Goal: Task Accomplishment & Management: Use online tool/utility

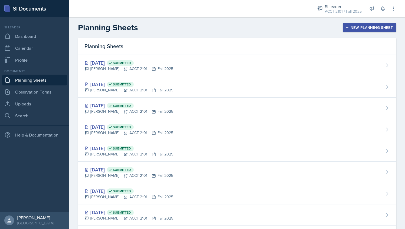
click at [350, 24] on button "New Planning Sheet" at bounding box center [370, 27] width 54 height 9
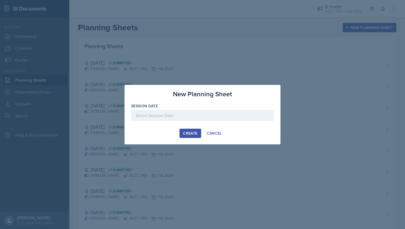
click at [190, 116] on div at bounding box center [202, 115] width 143 height 11
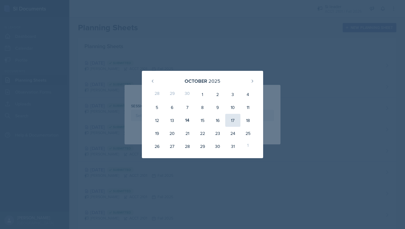
click at [233, 119] on div "17" at bounding box center [232, 120] width 15 height 13
type input "[DATE]"
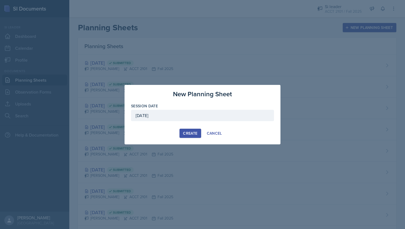
click at [191, 134] on div "Create" at bounding box center [190, 133] width 14 height 4
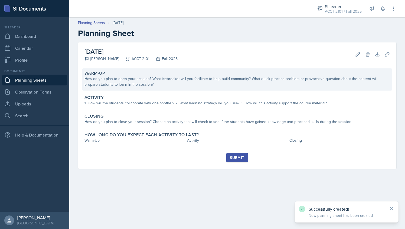
click at [120, 71] on div "Warm-Up" at bounding box center [236, 73] width 305 height 5
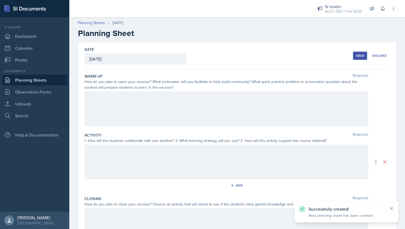
click at [125, 94] on div at bounding box center [226, 109] width 284 height 35
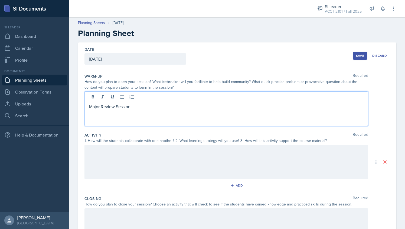
click at [56, 83] on link "Planning Sheets" at bounding box center [34, 80] width 65 height 11
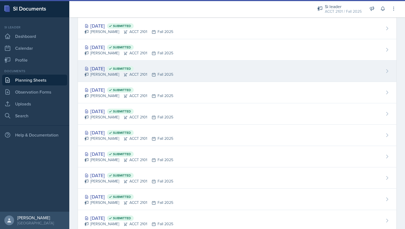
scroll to position [145, 0]
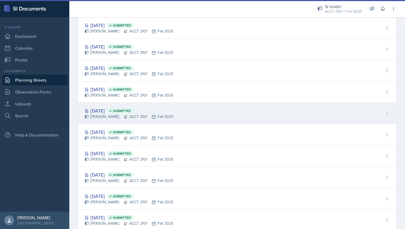
click at [109, 114] on div "[PERSON_NAME] ACCT 2101 Fall 2025" at bounding box center [128, 117] width 89 height 6
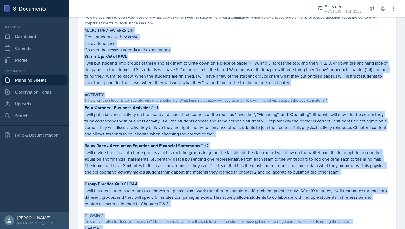
scroll to position [124, 0]
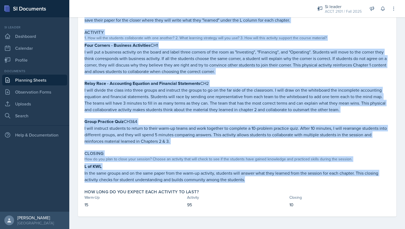
drag, startPoint x: 86, startPoint y: 30, endPoint x: 267, endPoint y: 184, distance: 238.2
click at [267, 184] on div "Warm-Up How do you plan to open your session? What icebreaker will you facilita…" at bounding box center [236, 81] width 305 height 272
copy div "MAJOR REVIEW SESSION Greet students as they arrive Take attendance Go over the …"
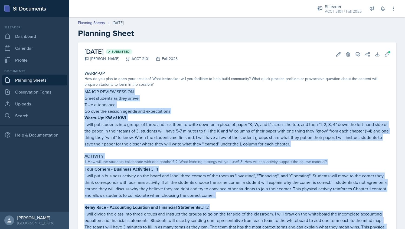
click at [38, 81] on link "Planning Sheets" at bounding box center [34, 80] width 65 height 11
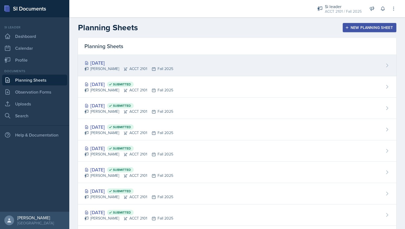
click at [136, 69] on div "[PERSON_NAME] ACCT 2101 Fall 2025" at bounding box center [128, 69] width 89 height 6
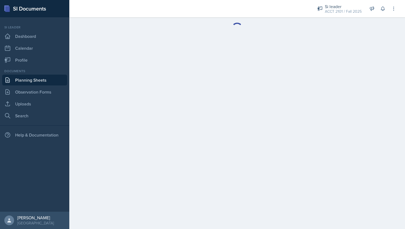
click at [128, 90] on main at bounding box center [237, 123] width 336 height 212
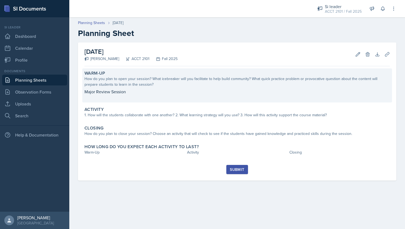
click at [97, 87] on div "Warm-Up How do you plan to open your session? What icebreaker will you facilita…" at bounding box center [237, 85] width 310 height 34
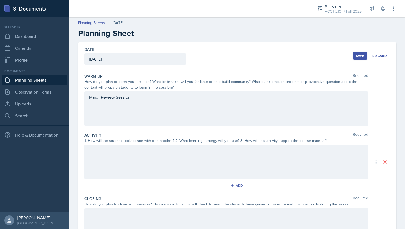
drag, startPoint x: 87, startPoint y: 98, endPoint x: 141, endPoint y: 99, distance: 54.2
click at [141, 99] on div "Major Review Session" at bounding box center [226, 109] width 284 height 35
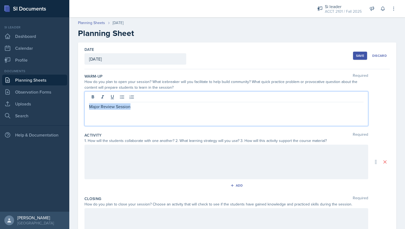
drag, startPoint x: 142, startPoint y: 107, endPoint x: 81, endPoint y: 106, distance: 61.5
click at [81, 106] on div "Date [DATE] [DATE] 28 29 30 1 2 3 4 5 6 7 8 9 10 11 12 13 14 15 16 17 18 19 20 …" at bounding box center [237, 162] width 318 height 239
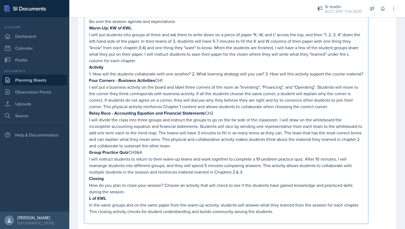
scroll to position [100, 0]
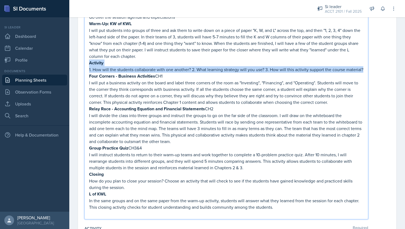
drag, startPoint x: 89, startPoint y: 62, endPoint x: 116, endPoint y: 77, distance: 31.0
click at [116, 77] on div "MAJOR REVIEW SESSION Greet students as they arrive Take attendance Go over the …" at bounding box center [226, 105] width 275 height 223
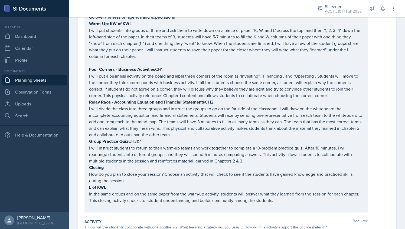
drag, startPoint x: 89, startPoint y: 64, endPoint x: 130, endPoint y: 123, distance: 72.0
click at [130, 123] on div "MAJOR REVIEW SESSION Greet students as they arrive Take attendance Go over the …" at bounding box center [226, 102] width 284 height 221
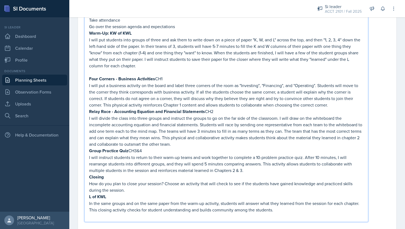
scroll to position [109, 0]
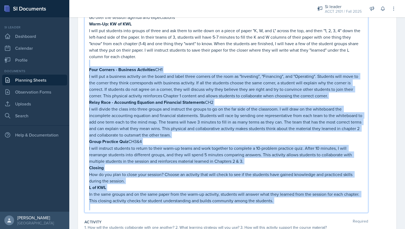
drag, startPoint x: 90, startPoint y: 63, endPoint x: 293, endPoint y: 211, distance: 250.3
click at [293, 211] on div "MAJOR REVIEW SESSION Greet students as they arrive Take attendance Go over the …" at bounding box center [226, 98] width 284 height 230
copy div "Lore Ipsumdo - Sitametc Adipiscing EL6 S doei tem i utlabore etdolore ma ali en…"
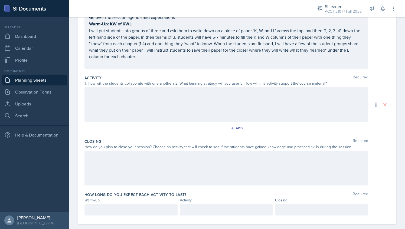
click at [122, 97] on div at bounding box center [226, 104] width 284 height 35
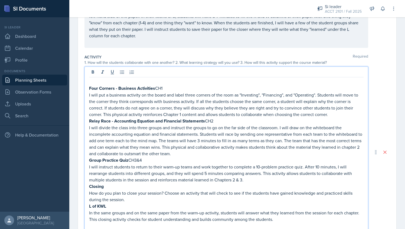
scroll to position [135, 0]
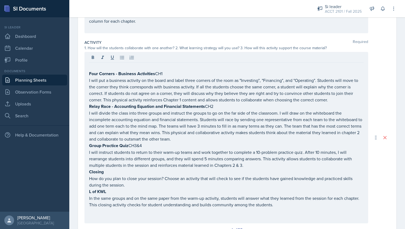
click at [87, 70] on div "Four Corners - Business Activities CH1 I will put a business activity on the bo…" at bounding box center [226, 138] width 284 height 172
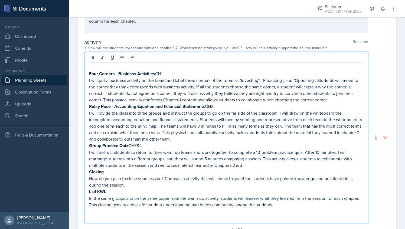
click at [88, 72] on div "Four Corners - Business Activities CH1 I will put a business activity on the bo…" at bounding box center [226, 138] width 284 height 172
click at [89, 72] on strong "Four Corners - Business Activities" at bounding box center [122, 74] width 66 height 6
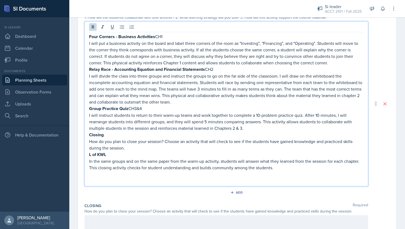
scroll to position [166, 0]
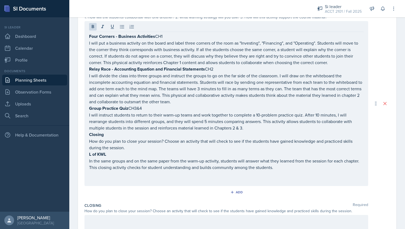
drag, startPoint x: 89, startPoint y: 134, endPoint x: 132, endPoint y: 146, distance: 45.3
click at [132, 146] on div "Four Corners - Business Activities CH1 I will put a business activity on the bo…" at bounding box center [226, 103] width 284 height 165
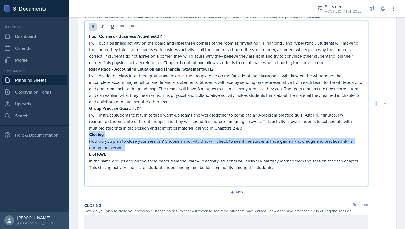
drag, startPoint x: 128, startPoint y: 146, endPoint x: 89, endPoint y: 135, distance: 41.1
click at [89, 135] on div "Four Corners - Business Activities CH1 I will put a business activity on the bo…" at bounding box center [226, 103] width 284 height 165
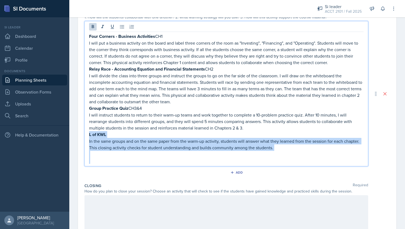
drag, startPoint x: 89, startPoint y: 133, endPoint x: 320, endPoint y: 160, distance: 232.2
click at [320, 160] on div "Four Corners - Business Activities CH1 I will put a business activity on the bo…" at bounding box center [226, 98] width 275 height 131
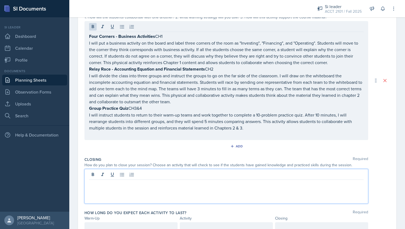
click at [137, 173] on div at bounding box center [226, 186] width 284 height 35
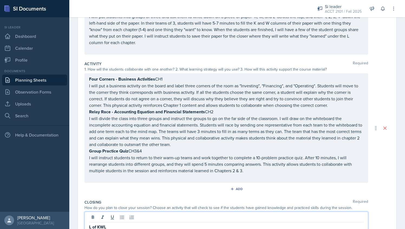
scroll to position [92, 0]
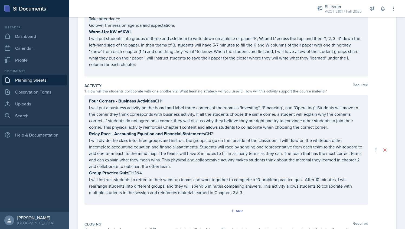
click at [160, 93] on div "1. How will the students collaborate with one another? 2. What learning strateg…" at bounding box center [226, 92] width 284 height 6
click at [169, 100] on div "Four Corners - Business Activities CH1 I will put a business activity on the bo…" at bounding box center [226, 150] width 284 height 110
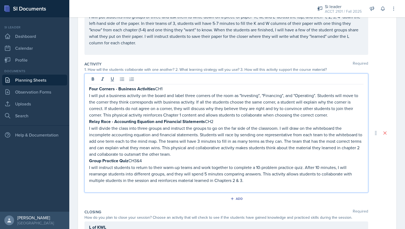
scroll to position [115, 0]
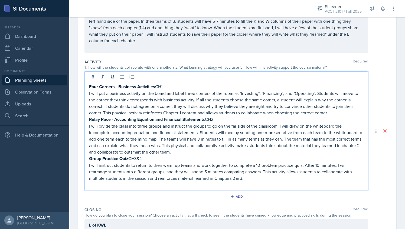
click at [145, 156] on p "Group Practice Quiz CH3&4" at bounding box center [226, 158] width 275 height 7
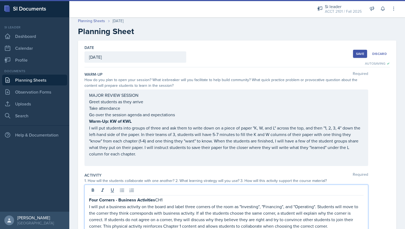
scroll to position [0, 0]
